Goal: Check status: Check status

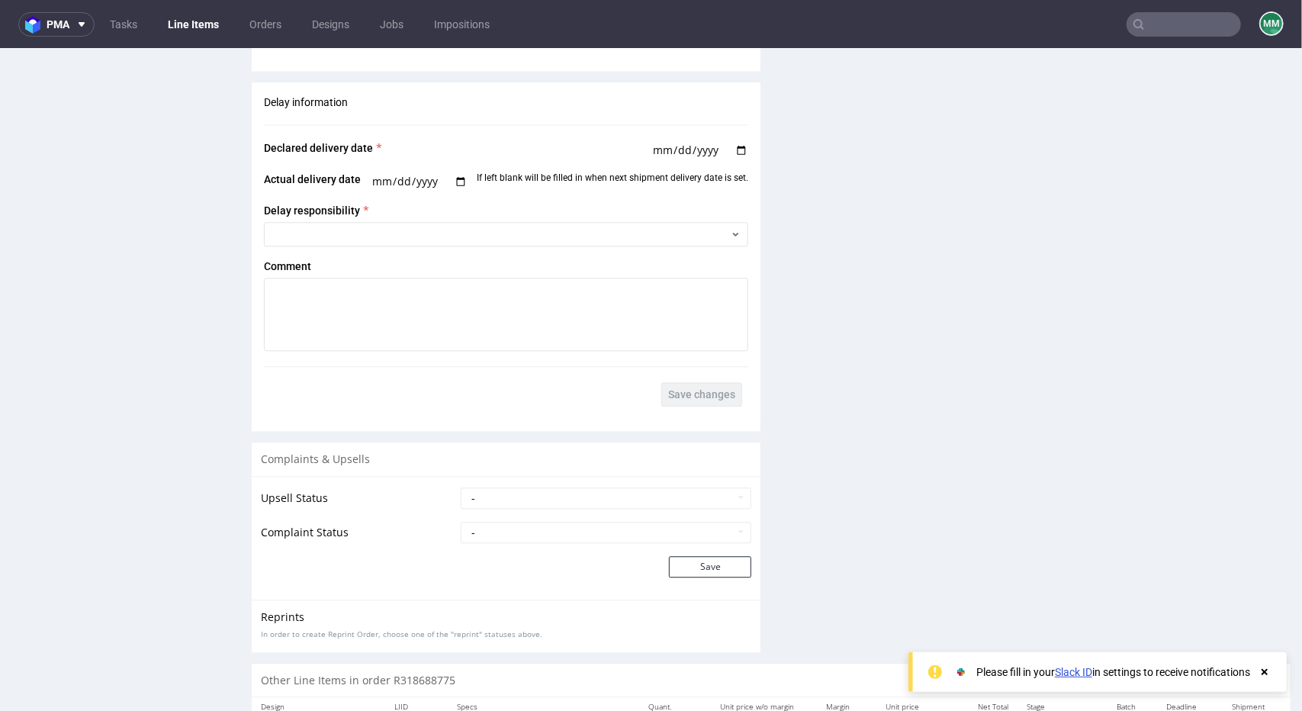
scroll to position [2475, 0]
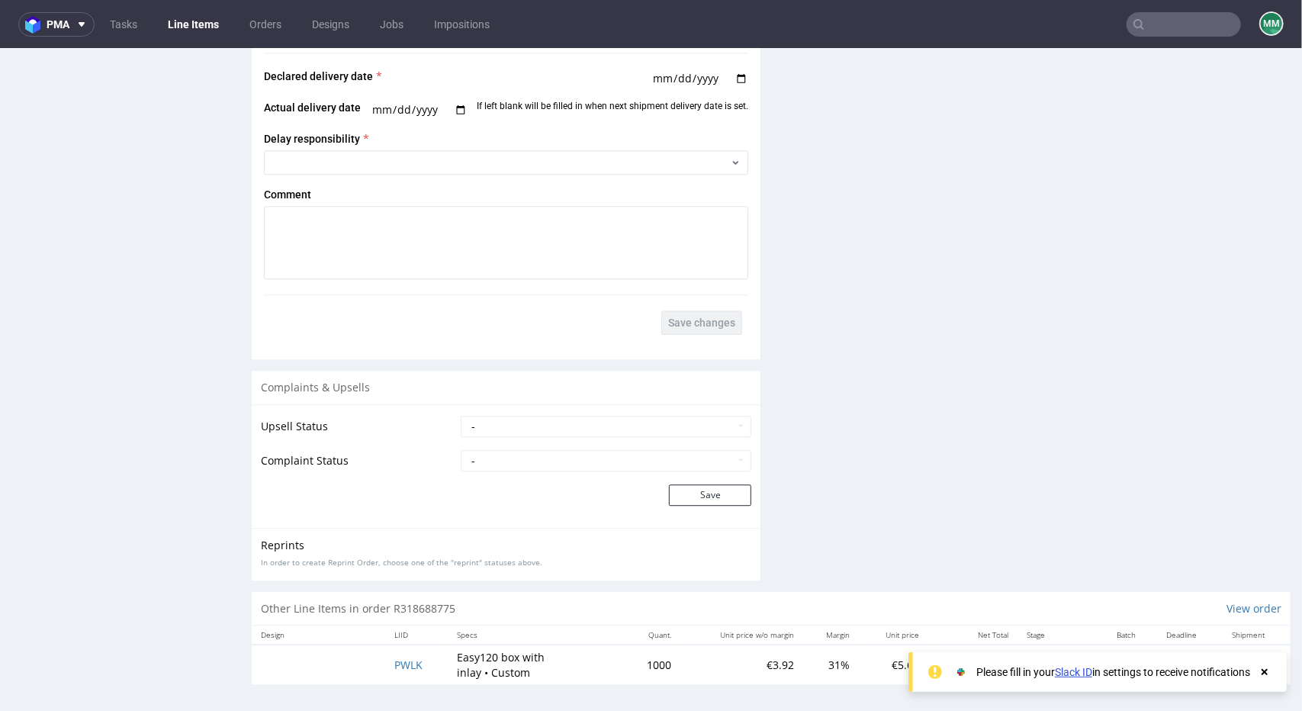
click at [1265, 671] on use at bounding box center [1265, 672] width 6 height 6
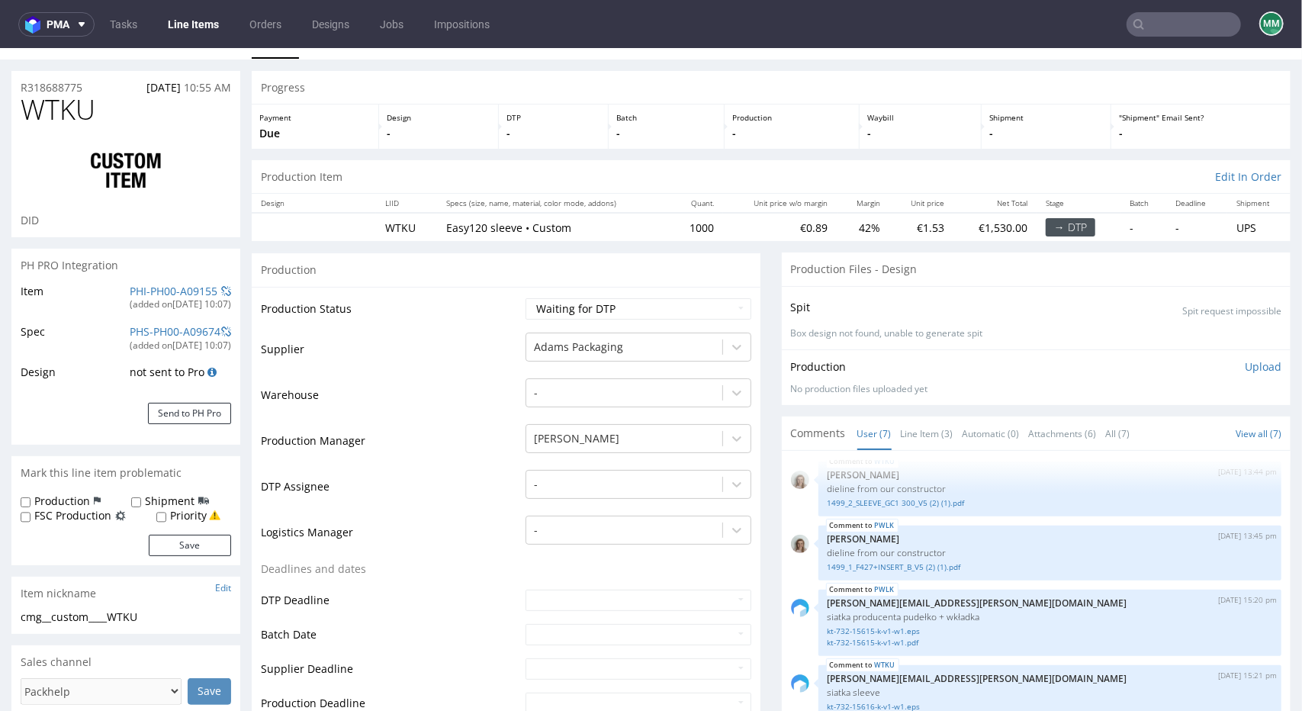
scroll to position [0, 0]
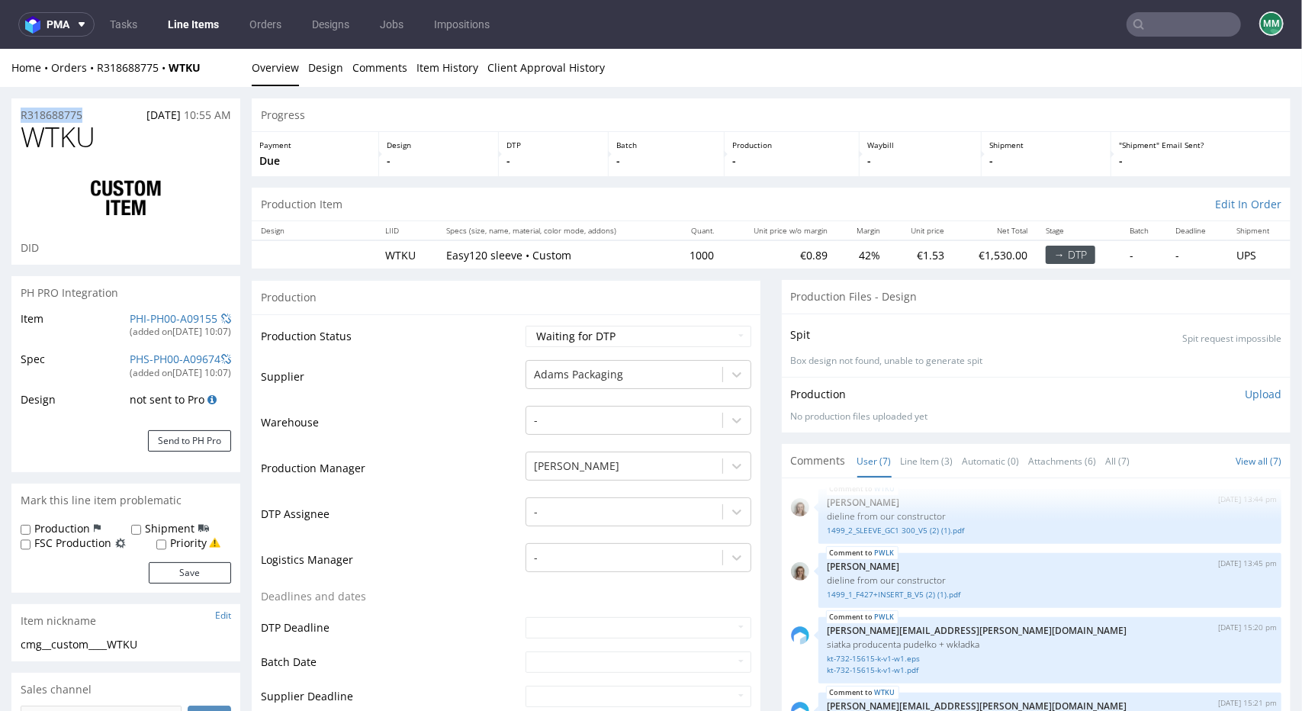
drag, startPoint x: 17, startPoint y: 108, endPoint x: 87, endPoint y: 108, distance: 70.2
click at [87, 108] on div "R318688775 [DATE] 10:55 AM" at bounding box center [125, 110] width 229 height 24
copy p "R318688775"
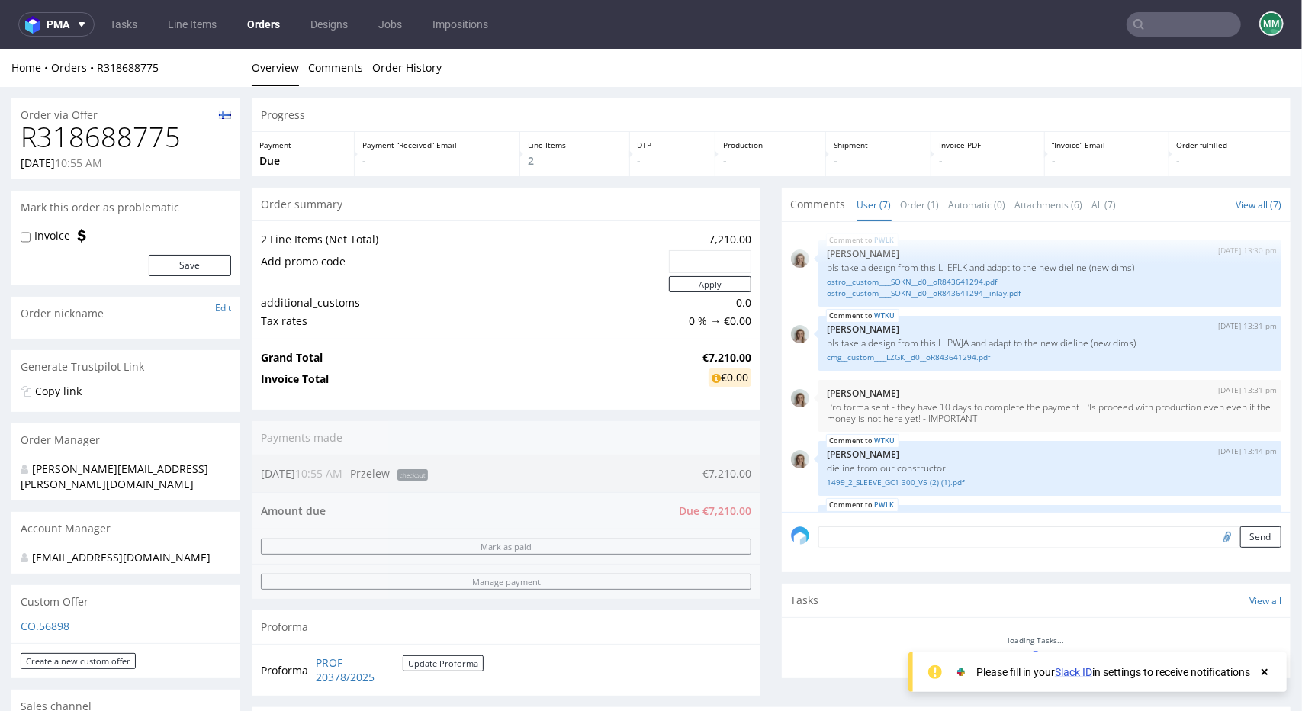
scroll to position [208, 0]
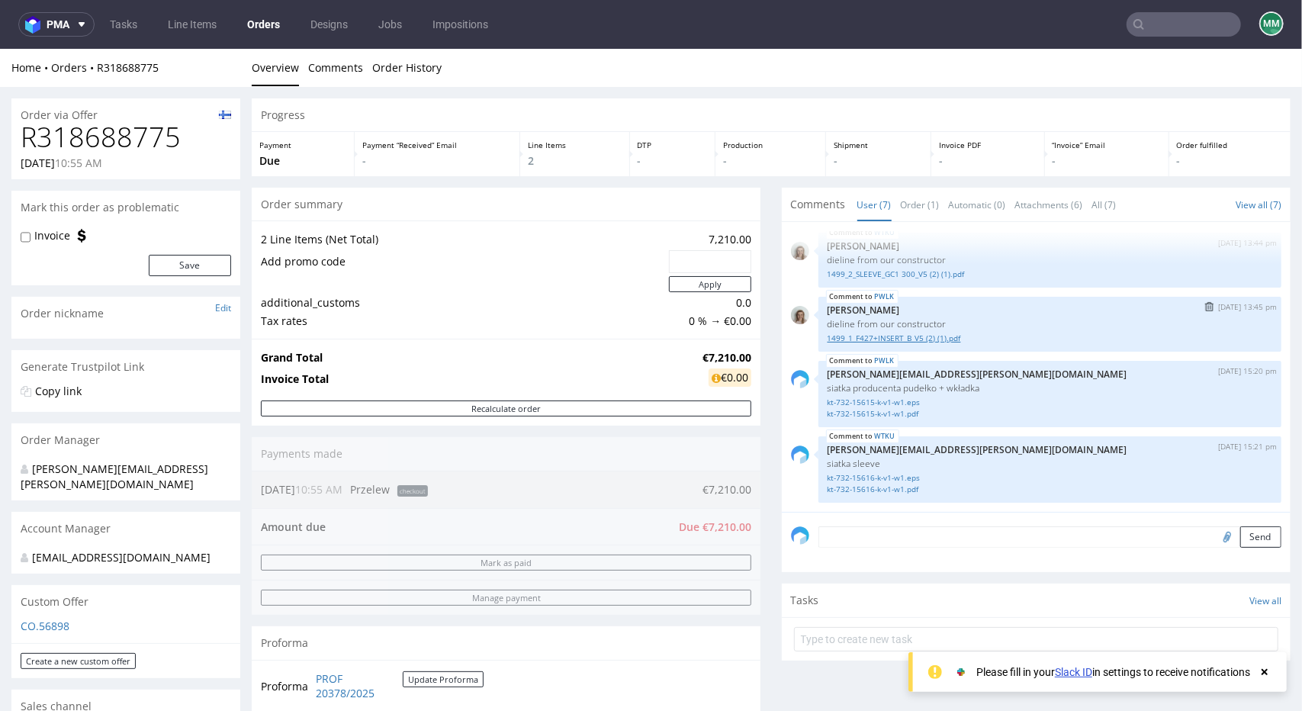
click at [866, 340] on link "1499_1_F427+INSERT_B_V5 (2) (1).pdf" at bounding box center [1050, 337] width 445 height 11
click at [866, 272] on link "1499_2_SLEEVE_GC1 300_V5 (2) (1).pdf" at bounding box center [1050, 273] width 445 height 11
